Goal: Check status

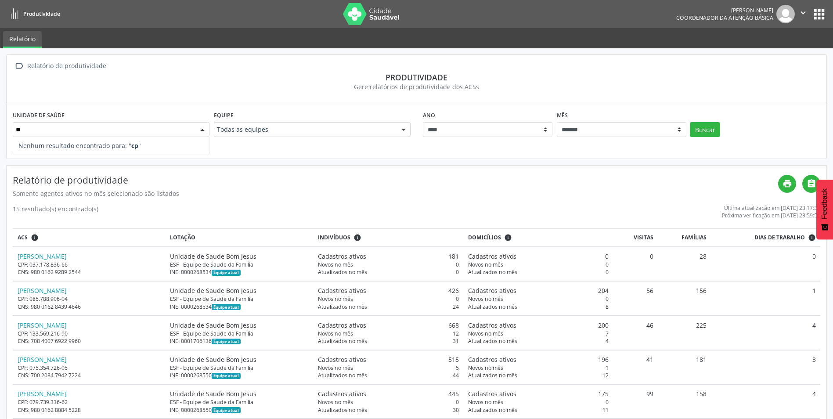
type input "*"
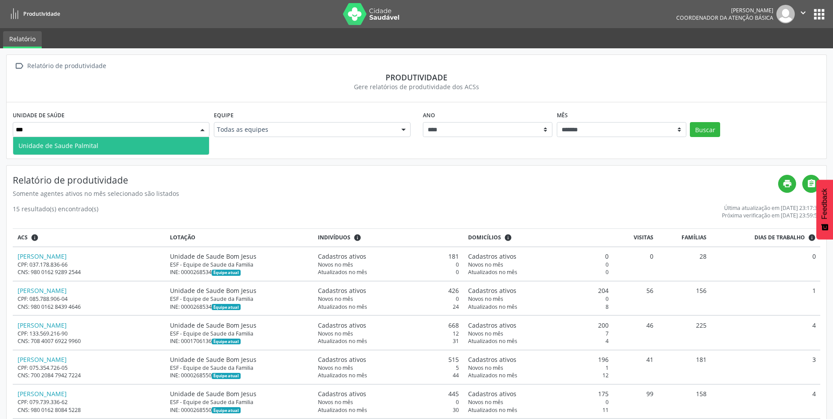
click at [170, 145] on span "Unidade de Saude Palmital" at bounding box center [111, 146] width 196 height 18
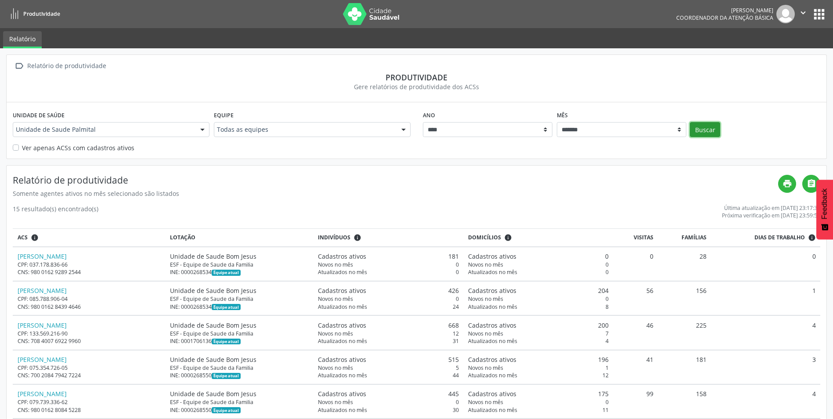
click at [711, 129] on button "Buscar" at bounding box center [705, 129] width 30 height 15
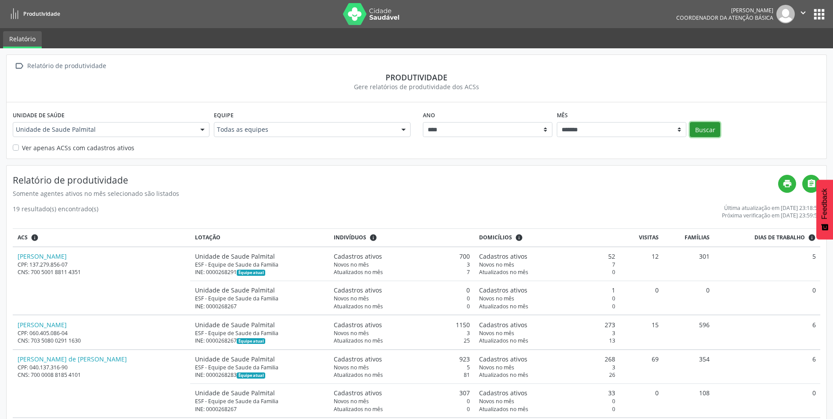
click at [712, 129] on button "Buscar" at bounding box center [705, 129] width 30 height 15
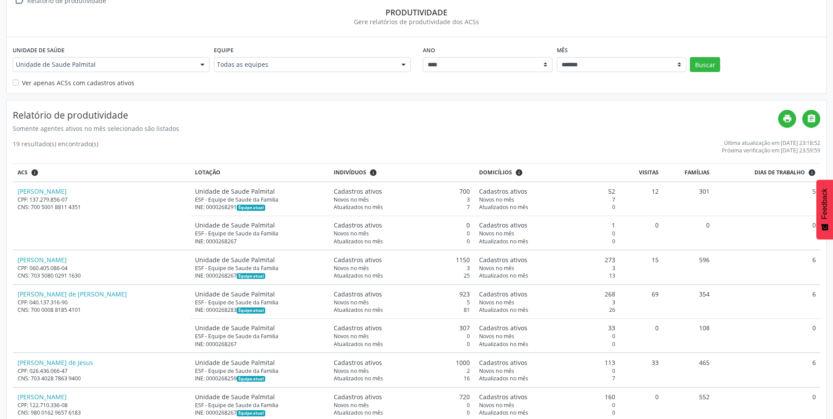
scroll to position [21, 0]
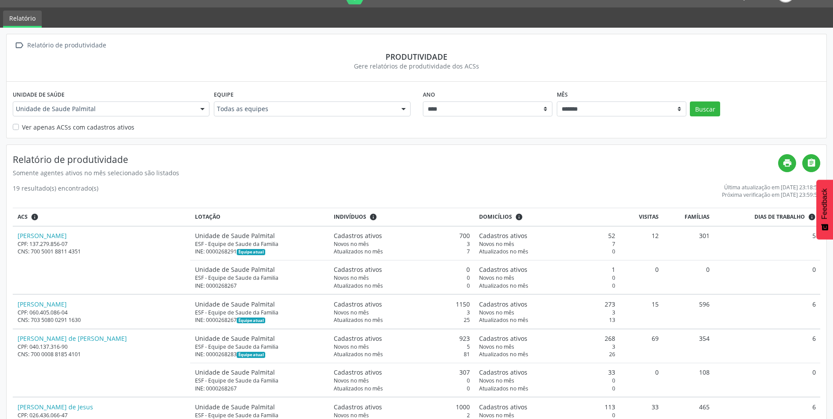
click at [201, 110] on div at bounding box center [202, 109] width 13 height 15
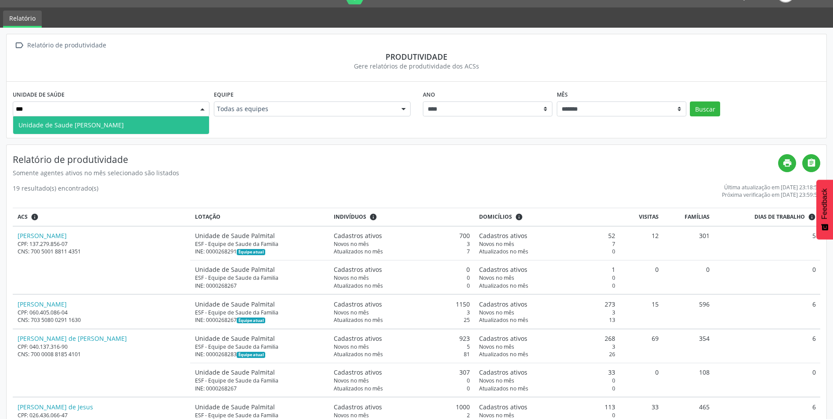
click at [166, 127] on span "Unidade de Saude [PERSON_NAME]" at bounding box center [111, 125] width 196 height 18
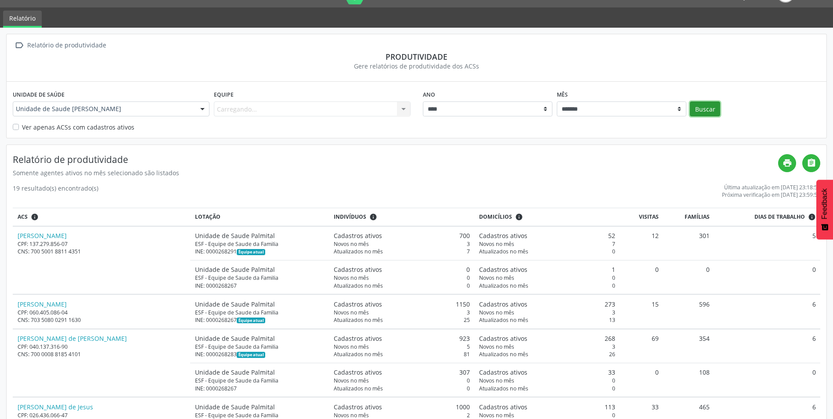
click at [706, 108] on button "Buscar" at bounding box center [705, 108] width 30 height 15
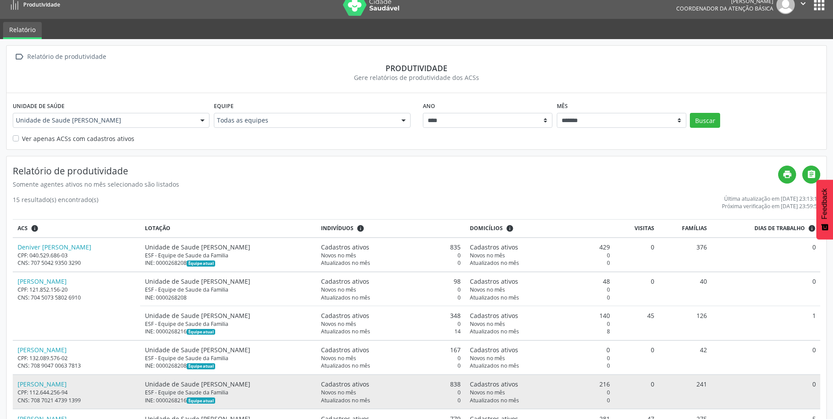
scroll to position [0, 0]
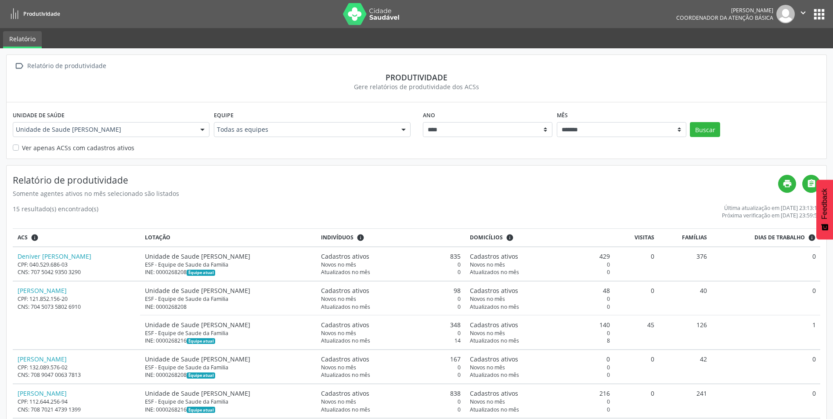
click at [200, 134] on div at bounding box center [202, 130] width 13 height 15
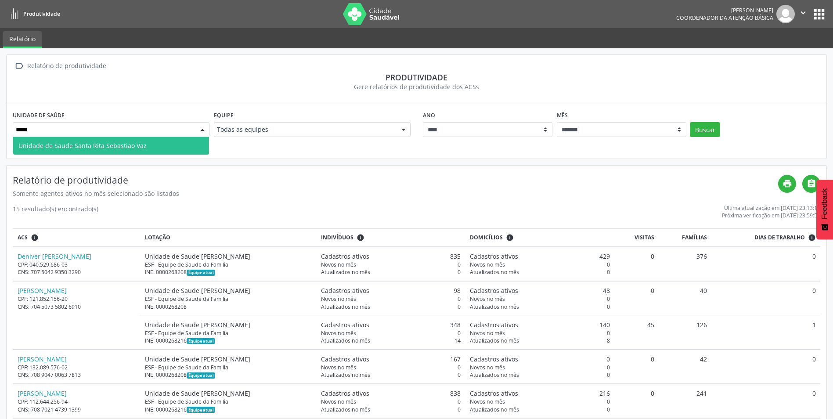
click at [167, 146] on span "Unidade de Saude Santa Rita Sebastiao Vaz" at bounding box center [111, 146] width 196 height 18
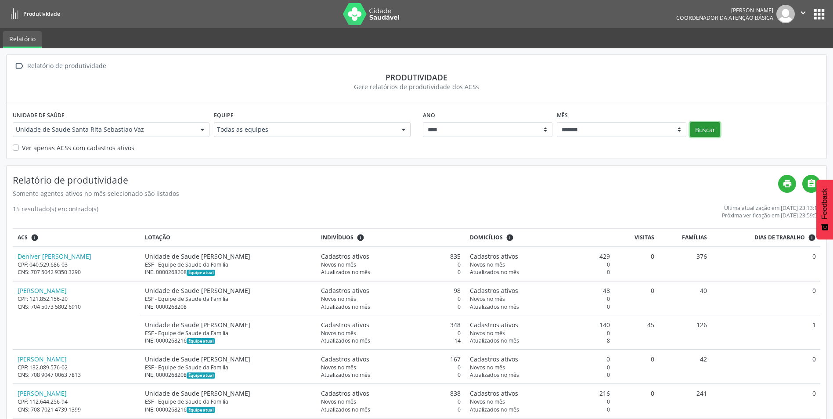
click at [701, 124] on button "Buscar" at bounding box center [705, 129] width 30 height 15
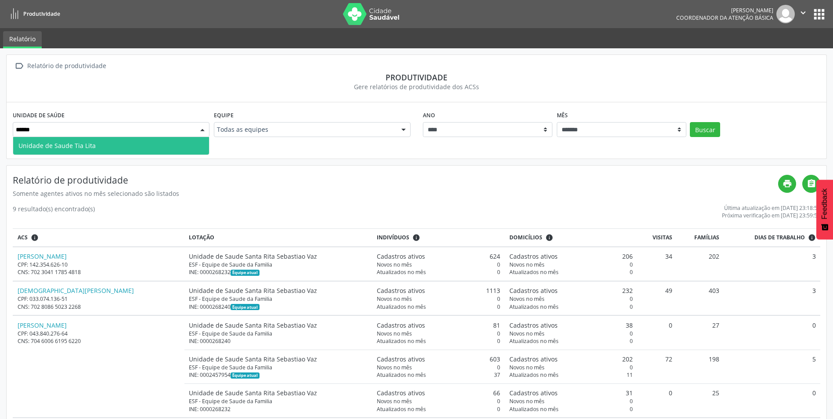
click at [169, 149] on span "Unidade de Saude Tia Lita" at bounding box center [111, 146] width 196 height 18
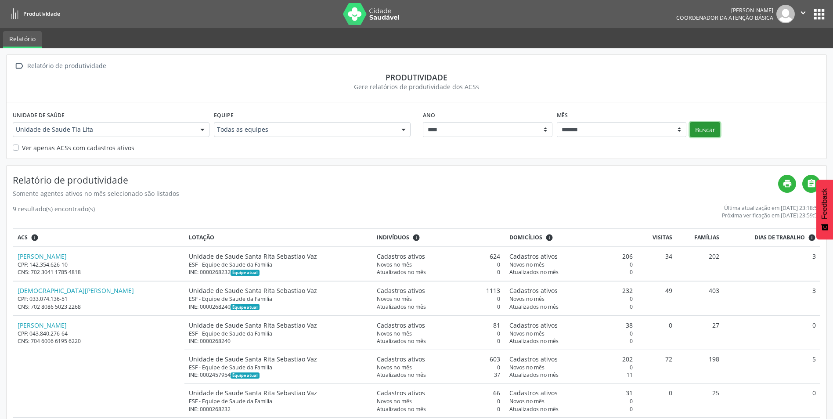
click at [704, 125] on button "Buscar" at bounding box center [705, 129] width 30 height 15
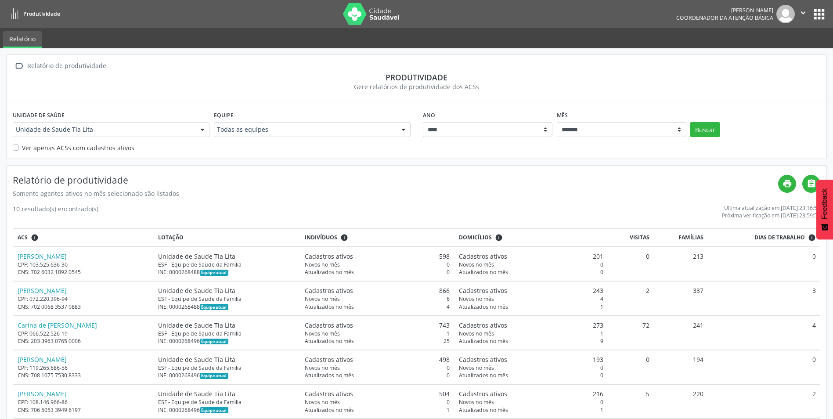
click at [199, 129] on div at bounding box center [202, 130] width 13 height 15
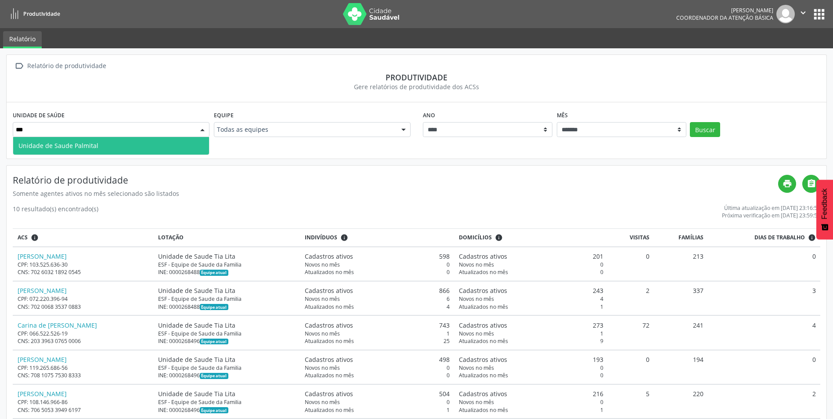
click at [185, 148] on span "Unidade de Saude Palmital" at bounding box center [111, 146] width 196 height 18
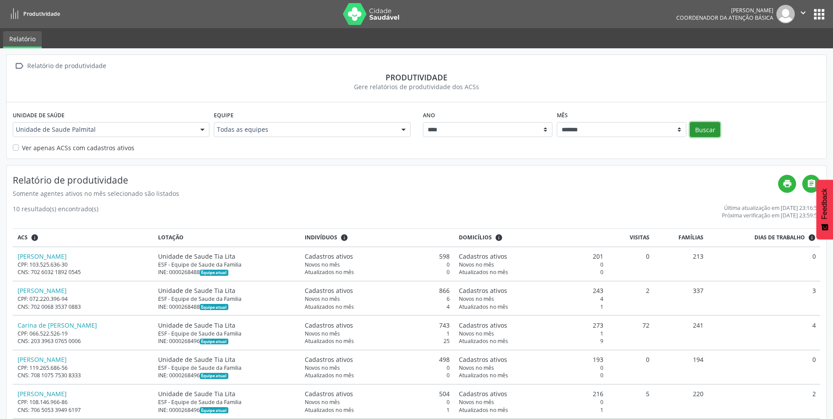
click at [706, 130] on button "Buscar" at bounding box center [705, 129] width 30 height 15
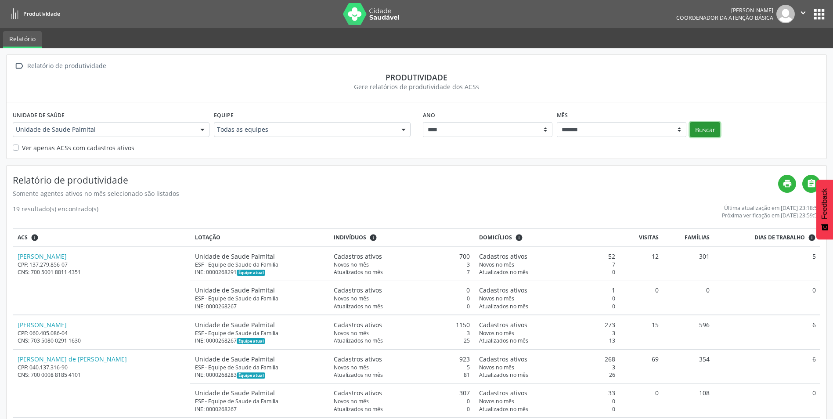
click at [692, 126] on button "Buscar" at bounding box center [705, 129] width 30 height 15
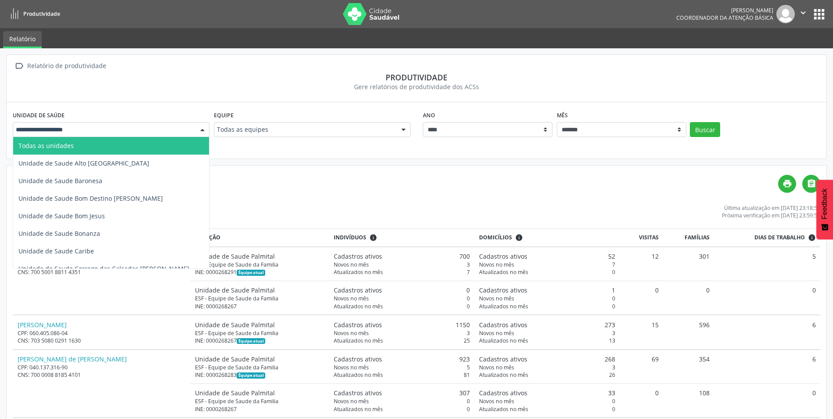
click at [203, 131] on div at bounding box center [202, 130] width 13 height 15
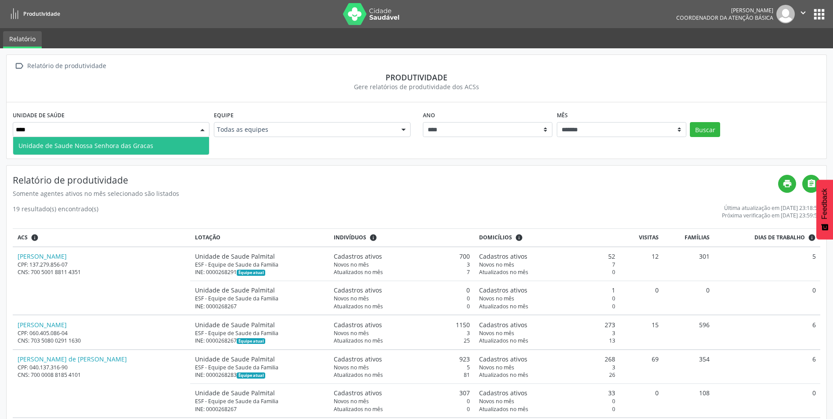
click at [183, 148] on span "Unidade de Saude Nossa Senhora das Gracas" at bounding box center [111, 146] width 196 height 18
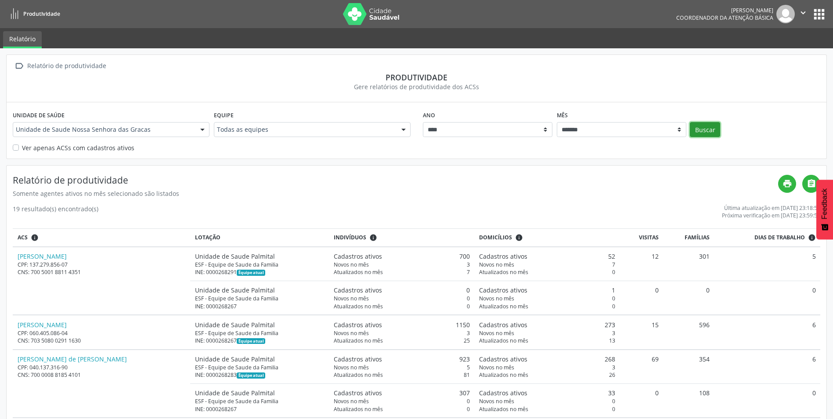
click at [705, 125] on button "Buscar" at bounding box center [705, 129] width 30 height 15
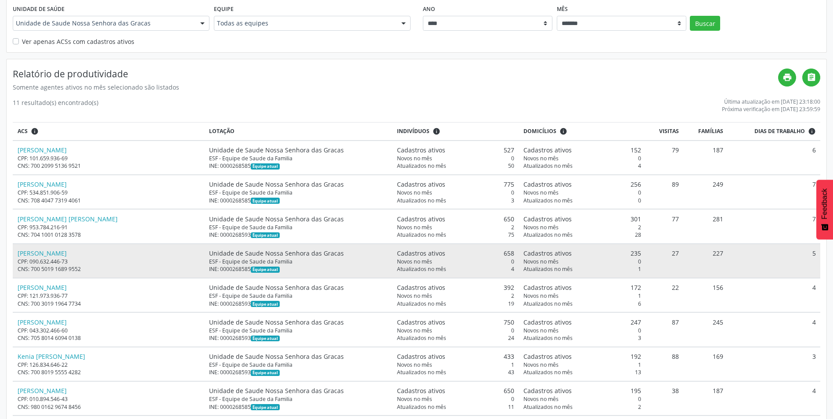
scroll to position [93, 0]
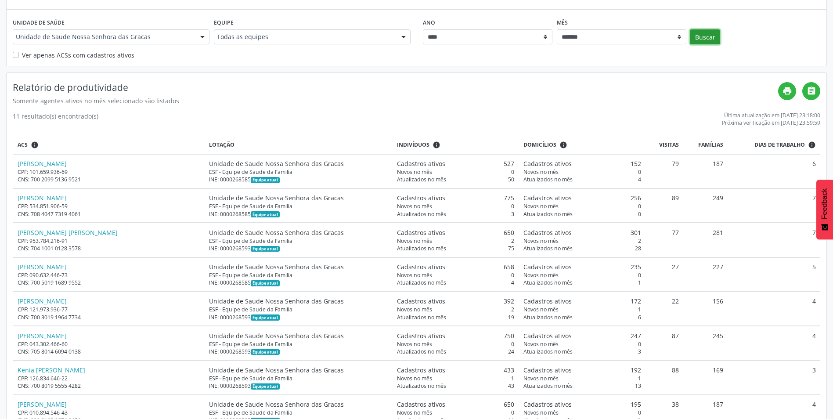
click at [710, 32] on button "Buscar" at bounding box center [705, 36] width 30 height 15
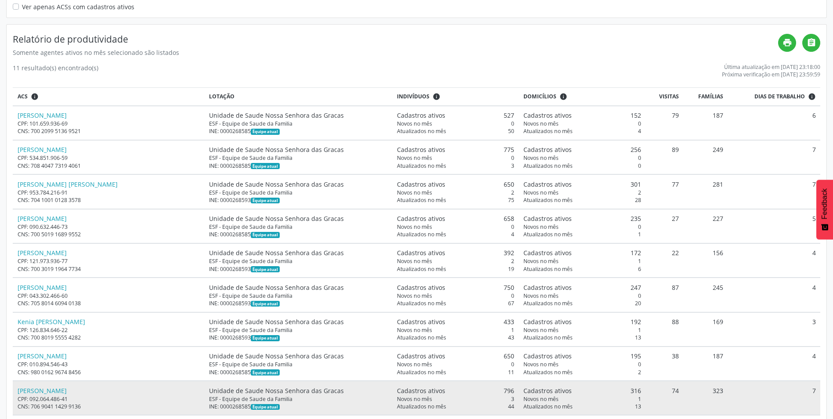
scroll to position [5, 0]
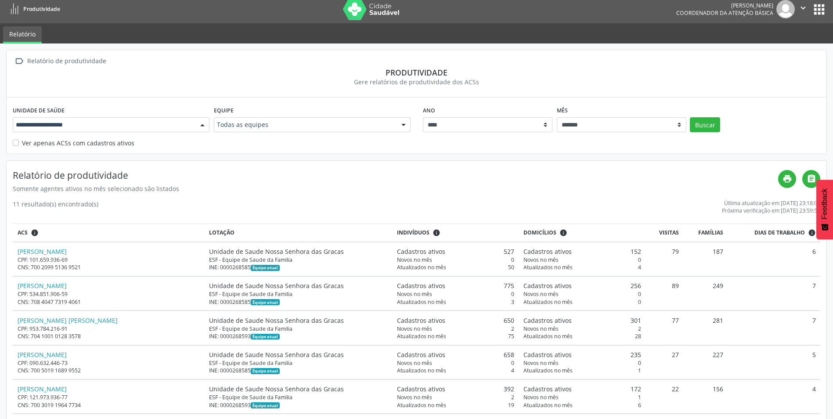
click at [203, 124] on div at bounding box center [202, 125] width 13 height 15
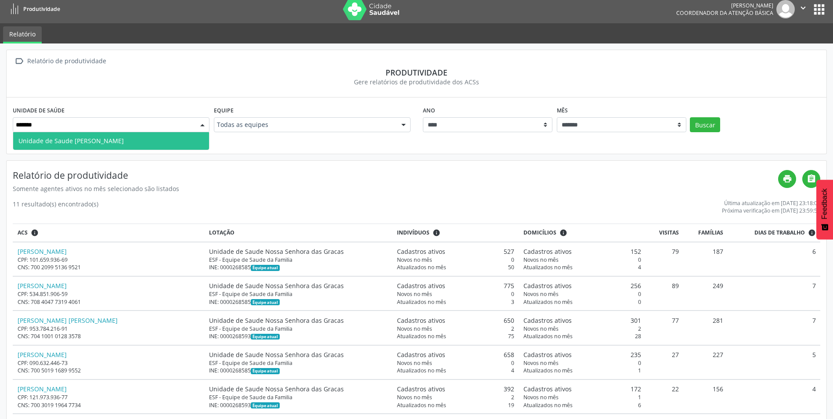
type input "********"
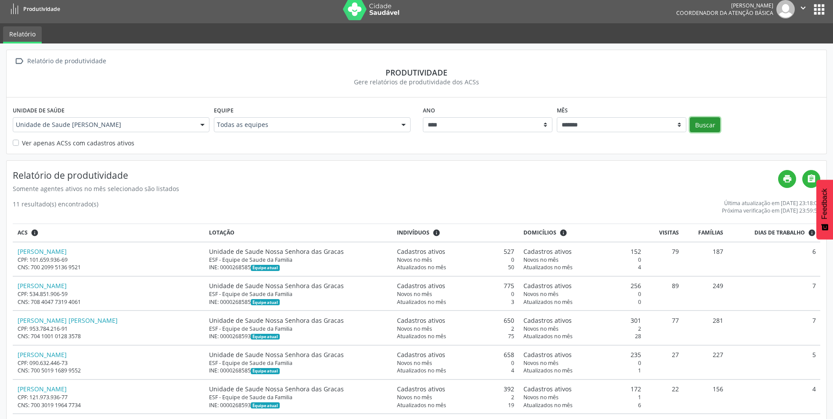
click at [706, 119] on button "Buscar" at bounding box center [705, 124] width 30 height 15
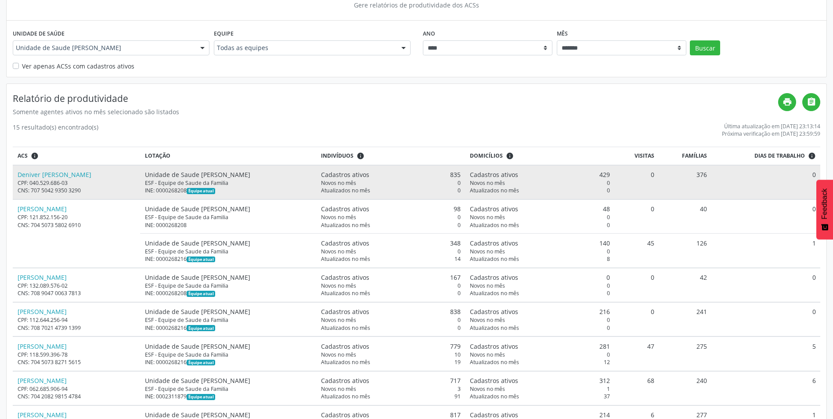
scroll to position [132, 0]
